Goal: Check status: Check status

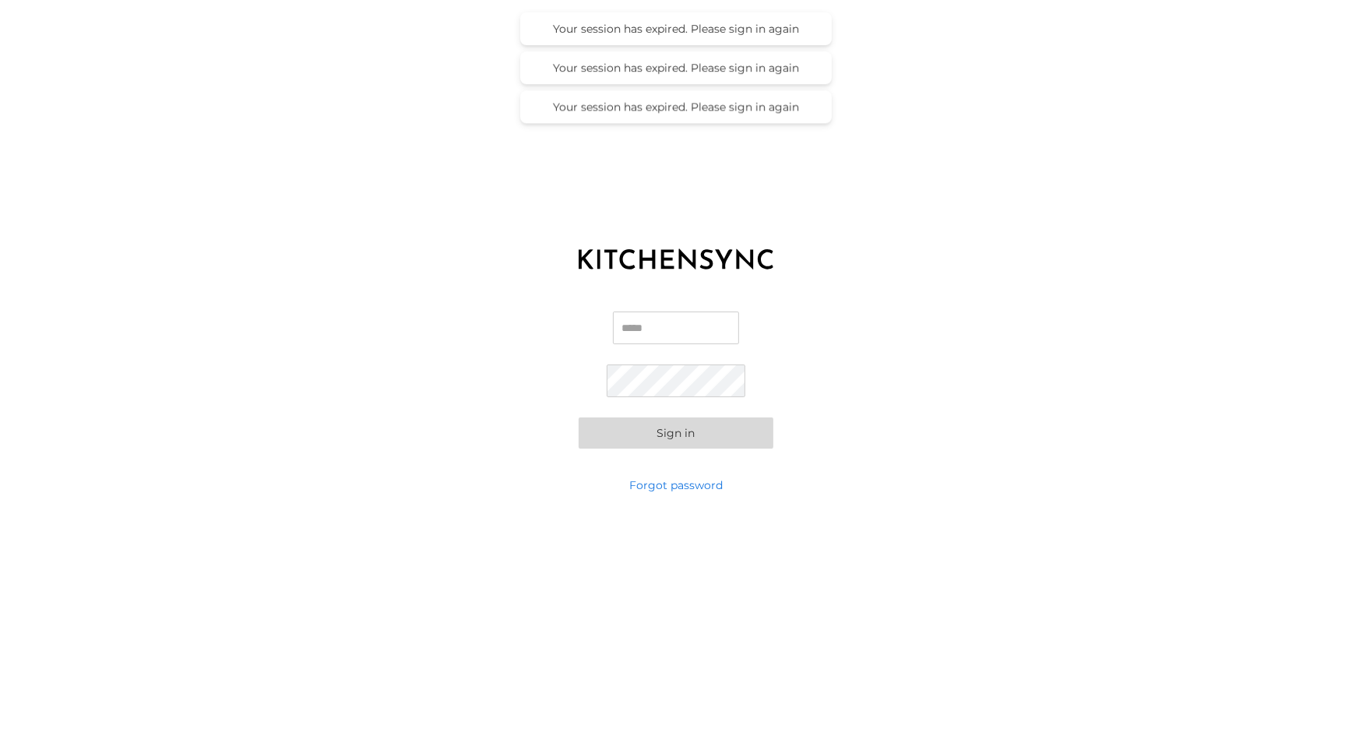
click at [658, 322] on input "Email" at bounding box center [676, 328] width 126 height 33
type input "**********"
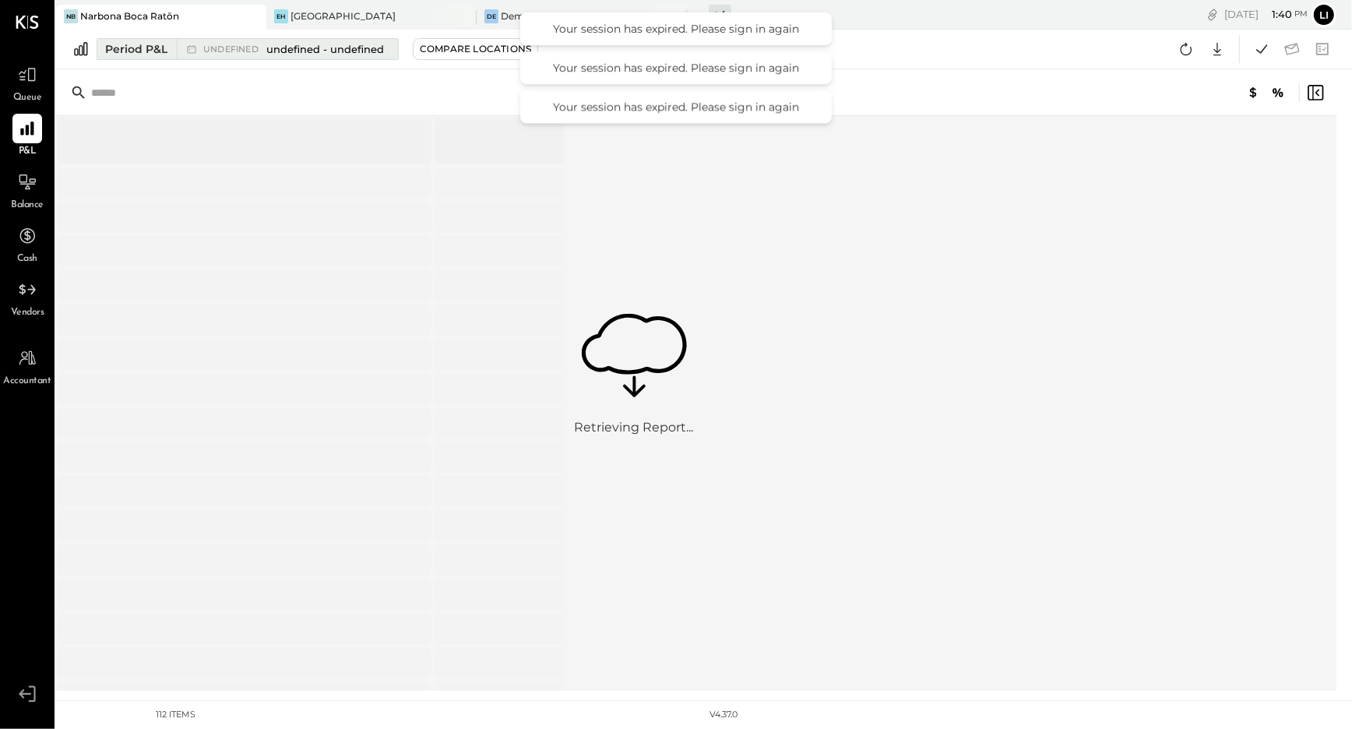
click at [255, 55] on div "undefined undefined - undefined" at bounding box center [293, 49] width 181 height 15
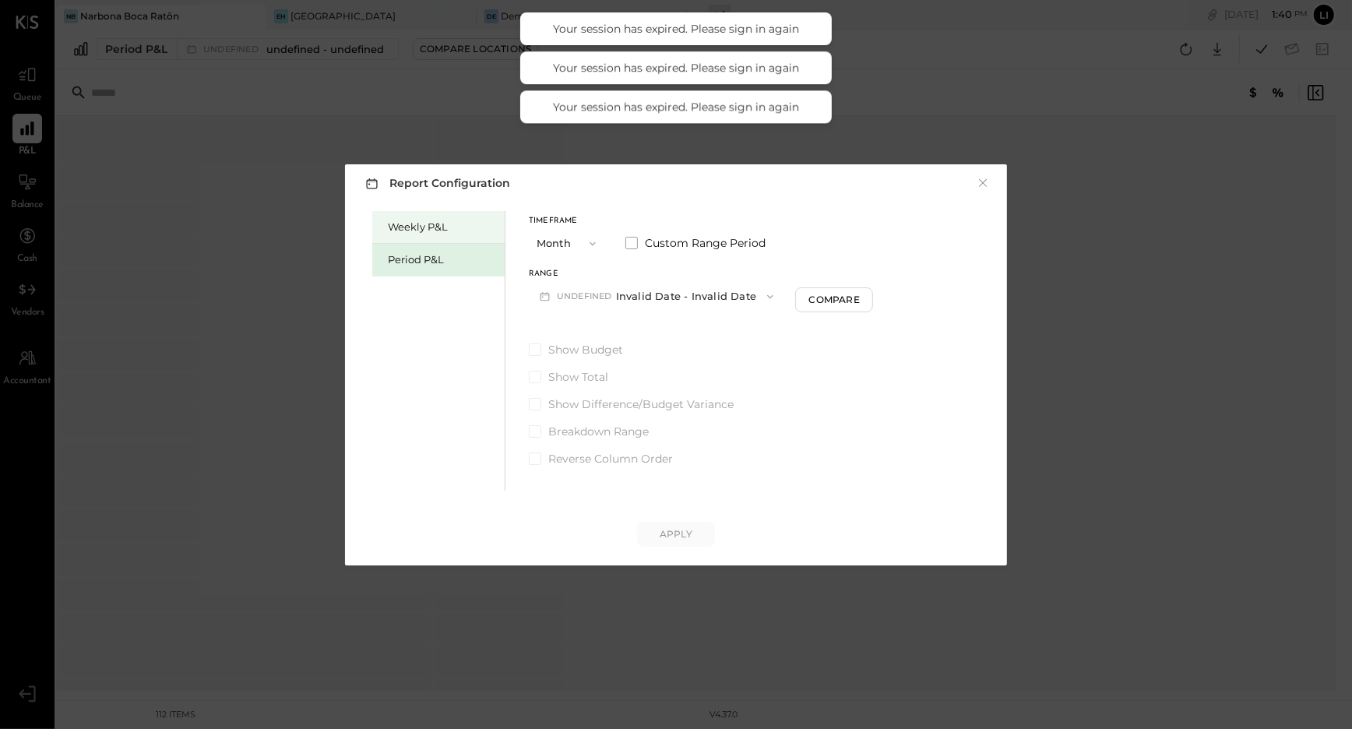
click at [417, 241] on div "Weekly P&L" at bounding box center [438, 227] width 132 height 33
click at [419, 258] on div "Period P&L" at bounding box center [442, 259] width 109 height 15
click at [665, 298] on button "P10 [DATE] - [DATE]" at bounding box center [609, 296] width 160 height 29
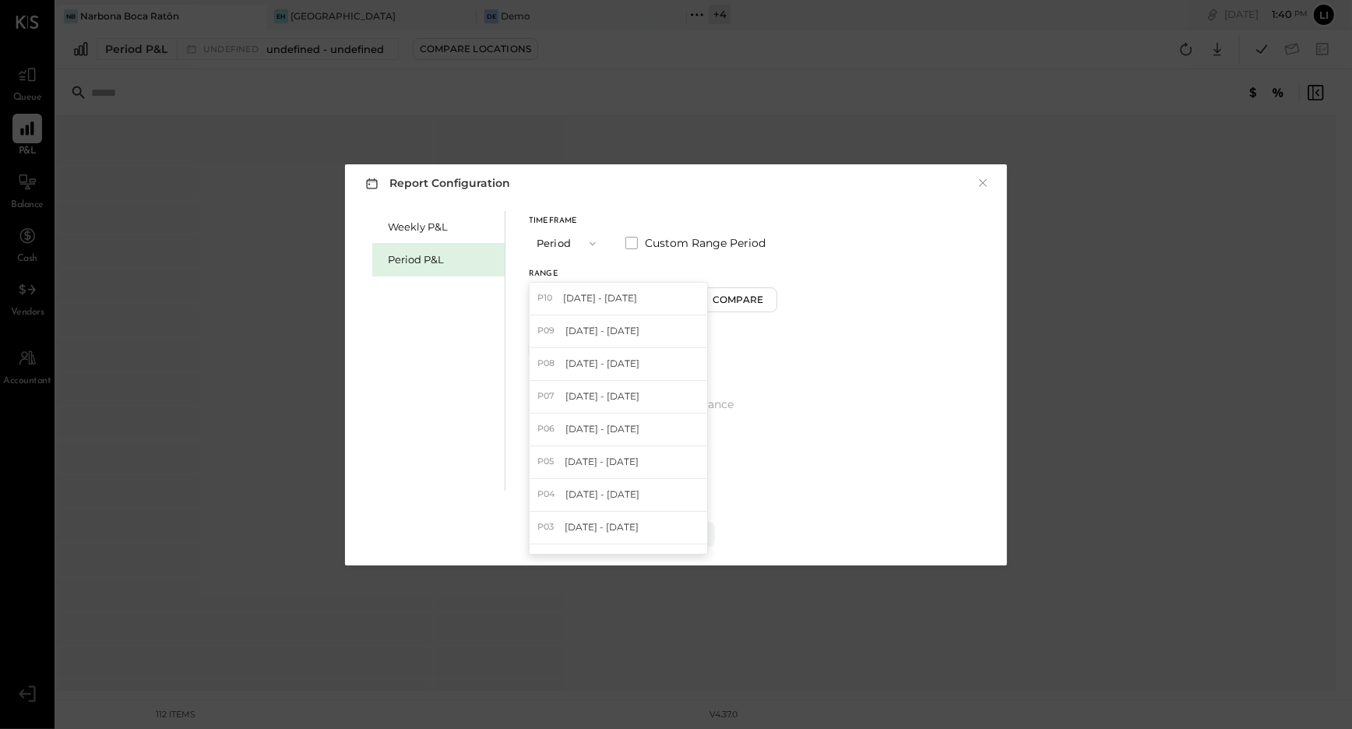
click at [916, 215] on div "Weekly P&L Period P&L Timeframe Period Custom Range Period Range P10 [DATE] - […" at bounding box center [676, 349] width 631 height 284
click at [988, 177] on button "×" at bounding box center [983, 183] width 14 height 16
